Goal: Find specific page/section: Find specific page/section

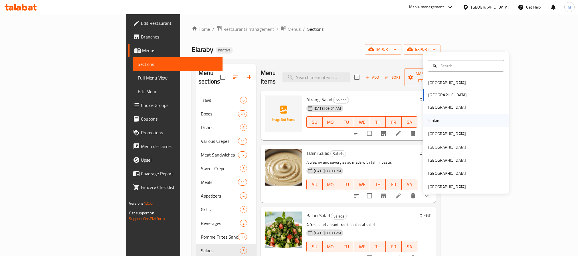
scroll to position [37, 0]
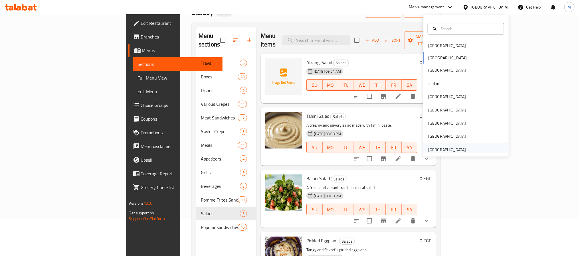
click at [456, 150] on div "[GEOGRAPHIC_DATA]" at bounding box center [448, 150] width 38 height 6
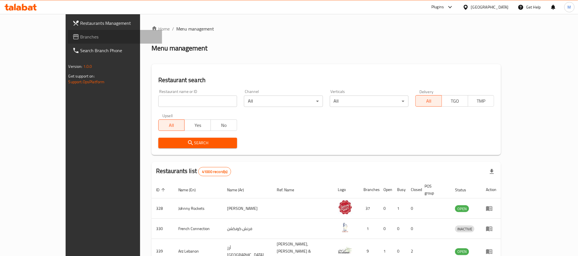
drag, startPoint x: 19, startPoint y: 39, endPoint x: 21, endPoint y: 34, distance: 5.0
click at [81, 39] on span "Branches" at bounding box center [119, 36] width 77 height 7
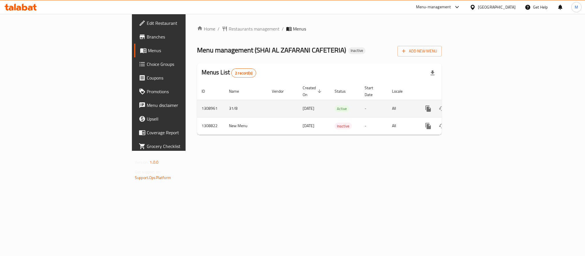
click at [476, 104] on link "enhanced table" at bounding box center [470, 109] width 14 height 14
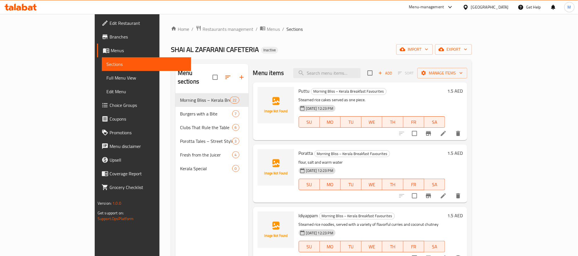
click at [102, 81] on link "Full Menu View" at bounding box center [146, 78] width 89 height 14
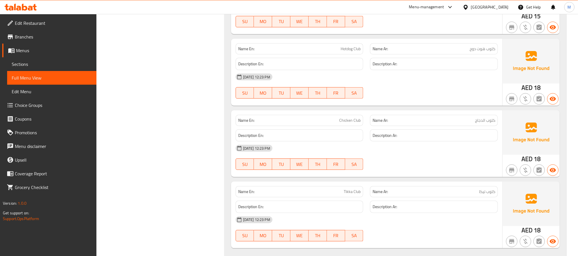
scroll to position [2527, 0]
